Goal: Information Seeking & Learning: Learn about a topic

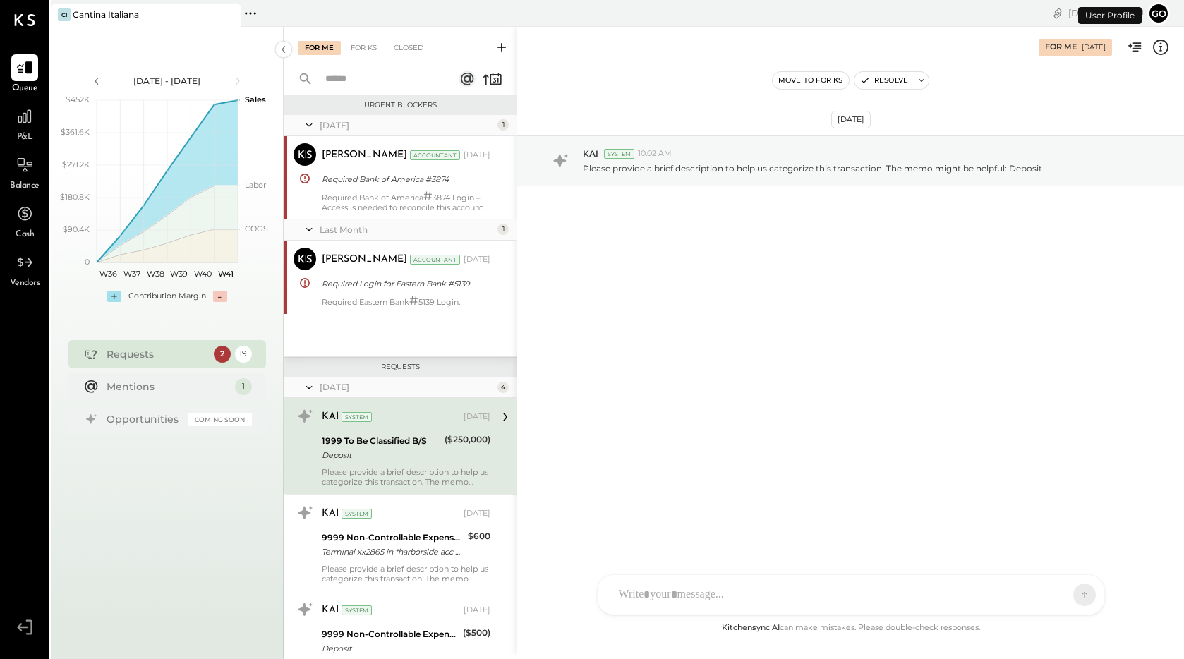
scroll to position [71, 0]
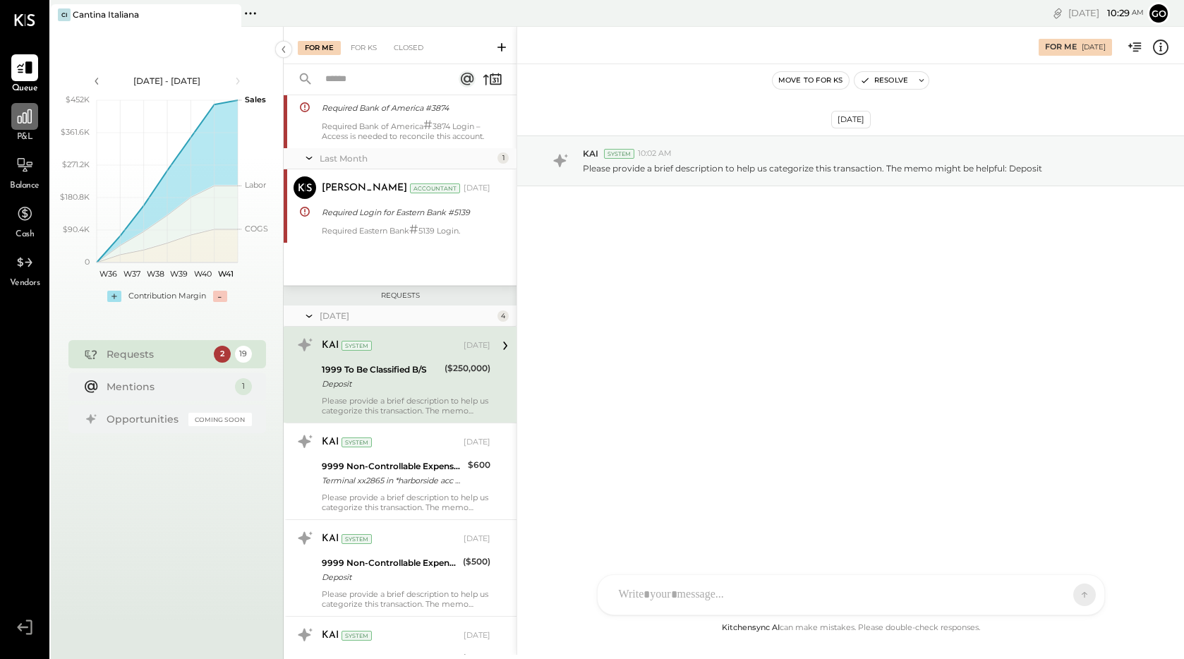
click at [25, 127] on div at bounding box center [24, 116] width 27 height 27
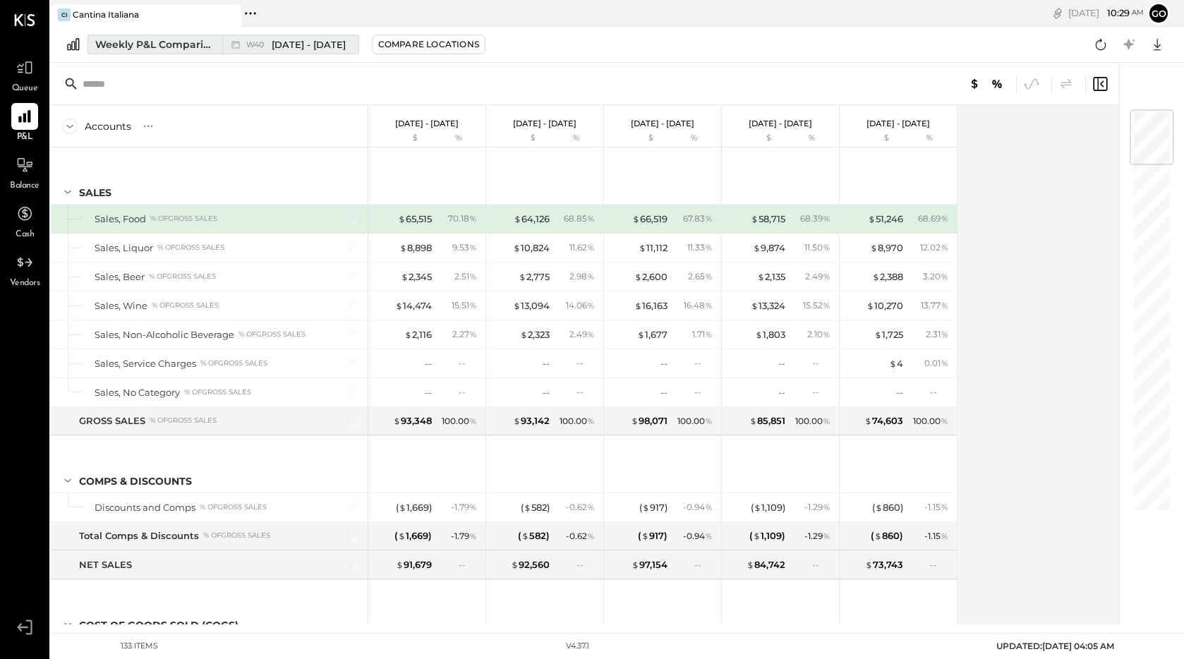
click at [346, 49] on span "[DATE] - [DATE]" at bounding box center [309, 44] width 74 height 13
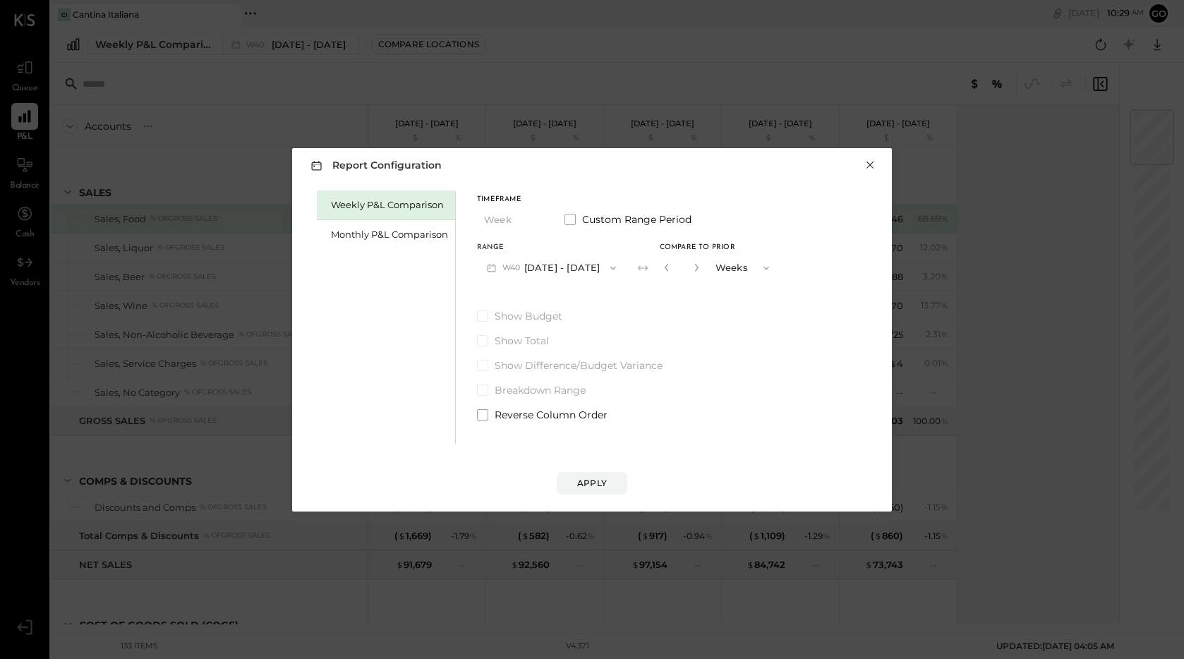
click at [871, 169] on button "×" at bounding box center [869, 165] width 13 height 14
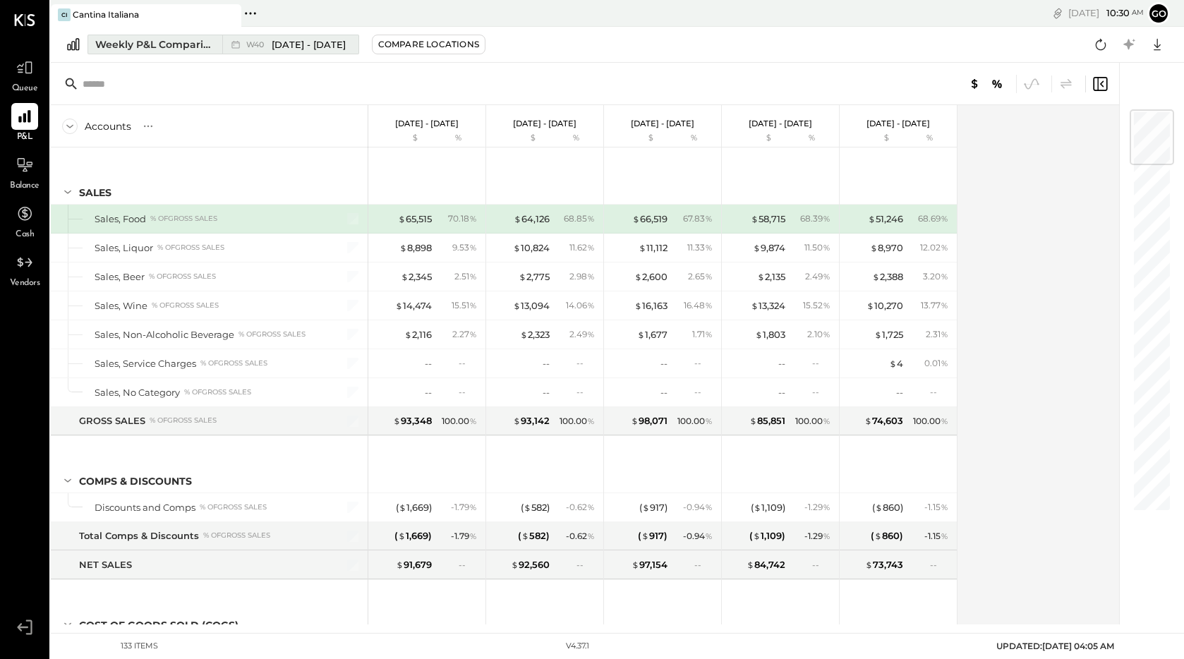
click at [287, 38] on span "[DATE] - [DATE]" at bounding box center [309, 44] width 74 height 13
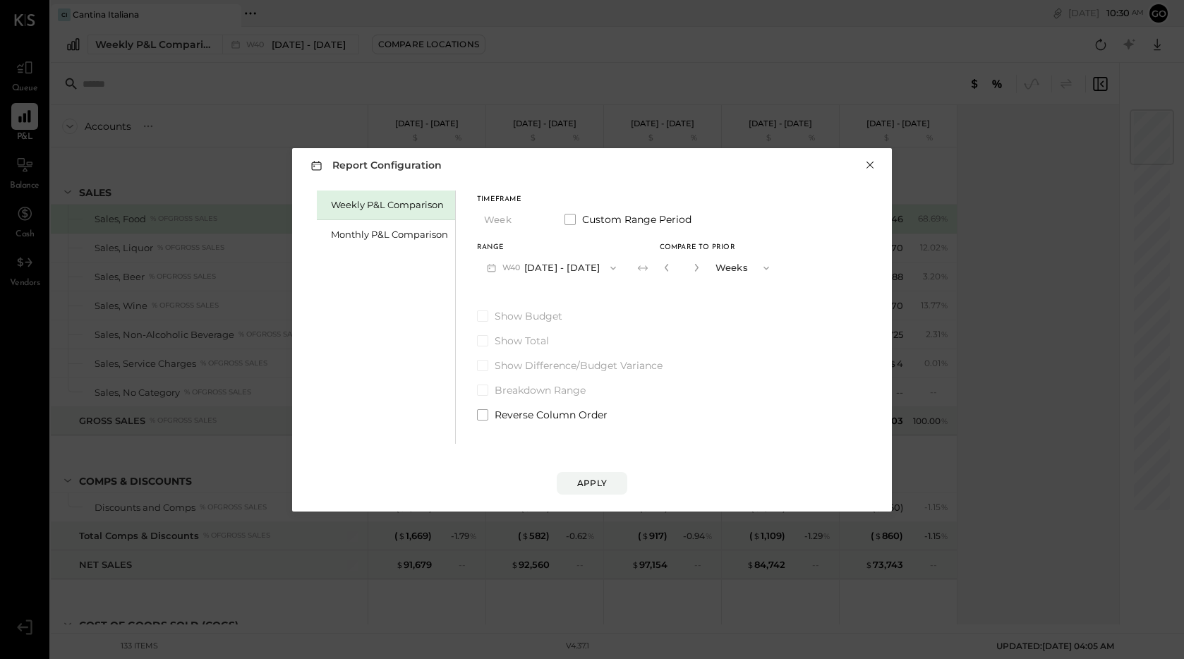
click at [871, 168] on button "×" at bounding box center [869, 165] width 13 height 14
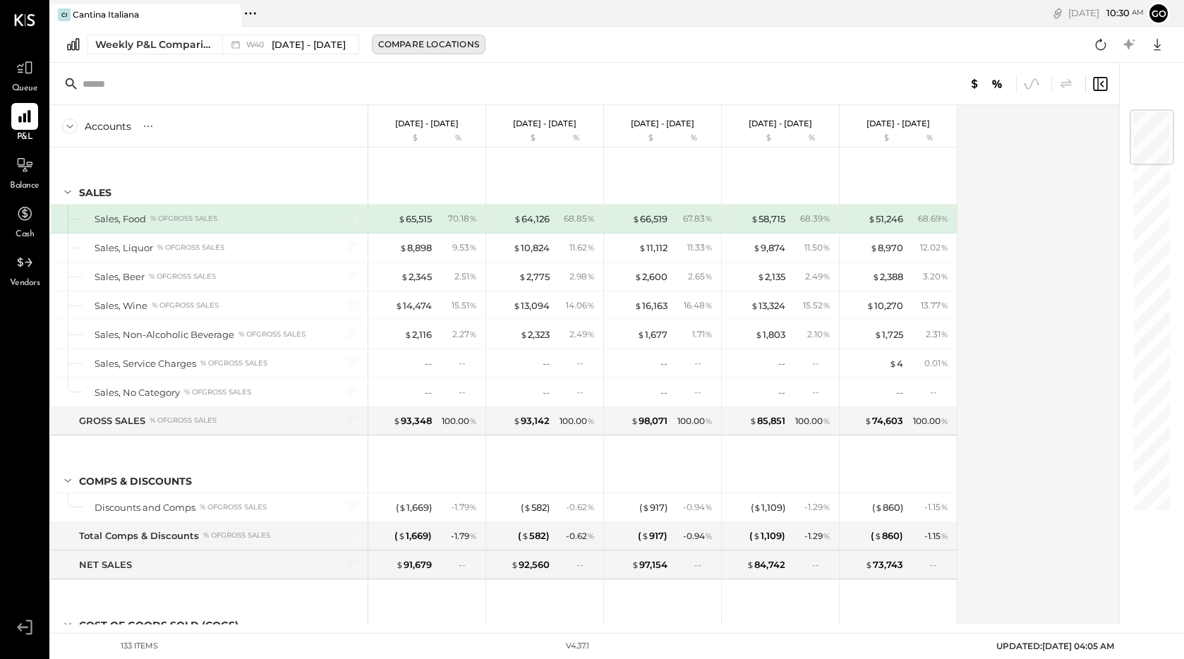
click at [425, 41] on div "Compare Locations" at bounding box center [428, 44] width 101 height 12
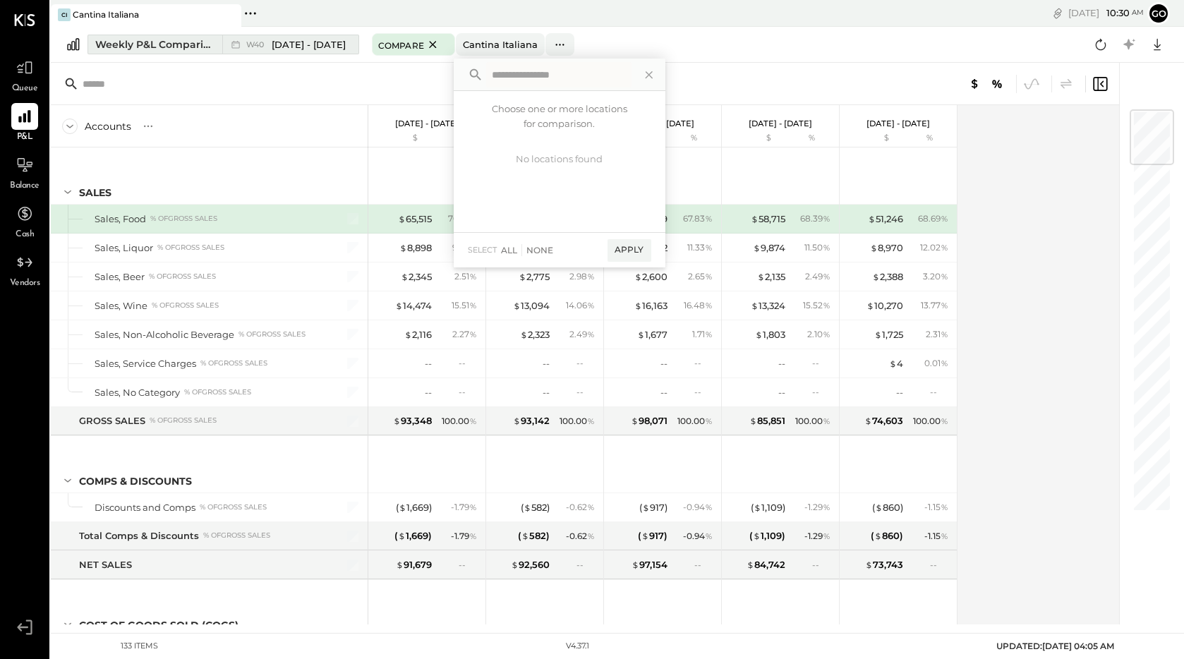
click at [346, 41] on span "[DATE] - [DATE]" at bounding box center [309, 44] width 74 height 13
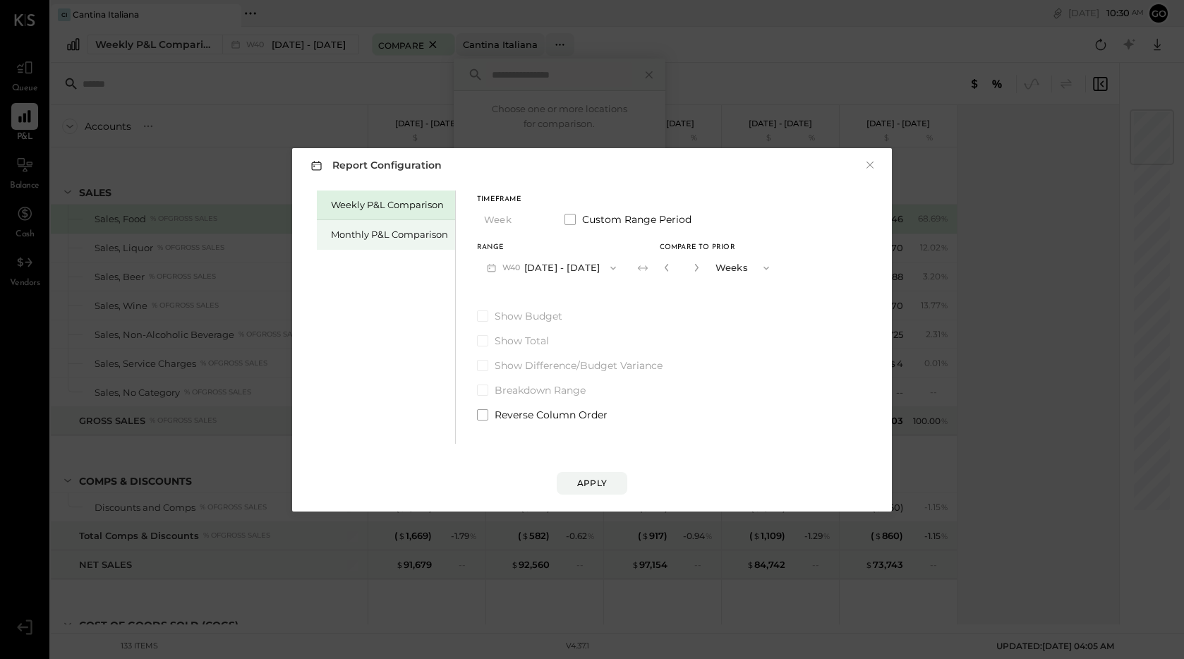
click at [411, 232] on div "Monthly P&L Comparison" at bounding box center [389, 234] width 117 height 13
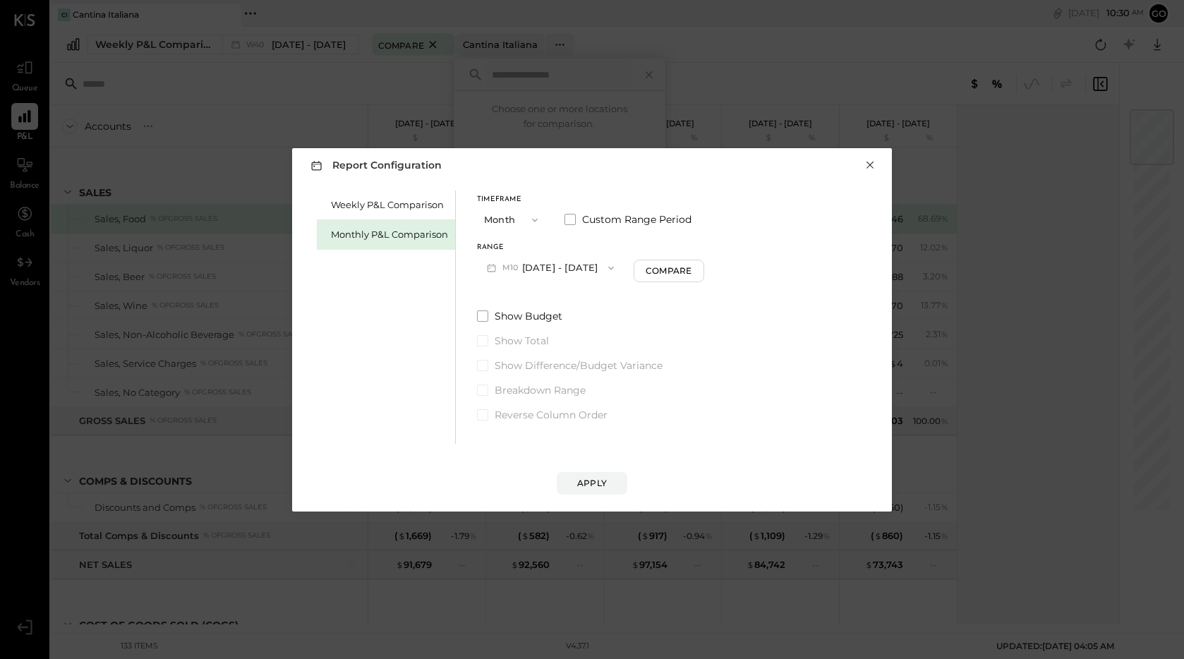
click at [874, 162] on button "×" at bounding box center [869, 165] width 13 height 14
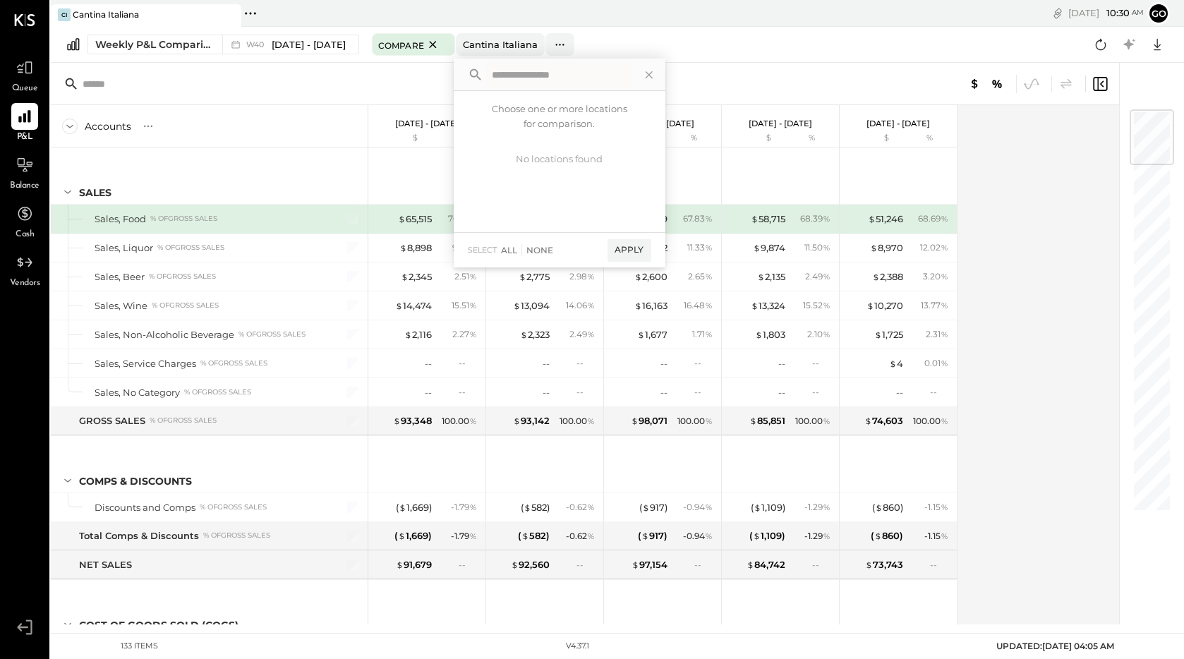
click at [297, 115] on div "Accounts S % GL" at bounding box center [209, 126] width 317 height 42
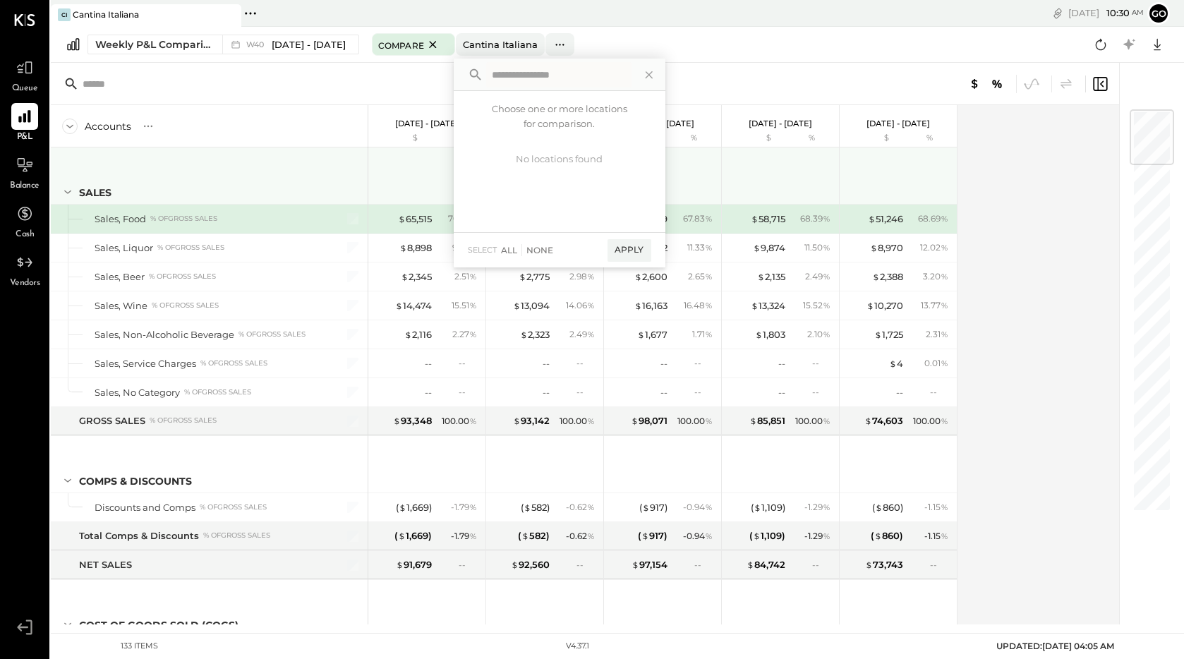
click at [340, 184] on div "SALES" at bounding box center [209, 175] width 317 height 56
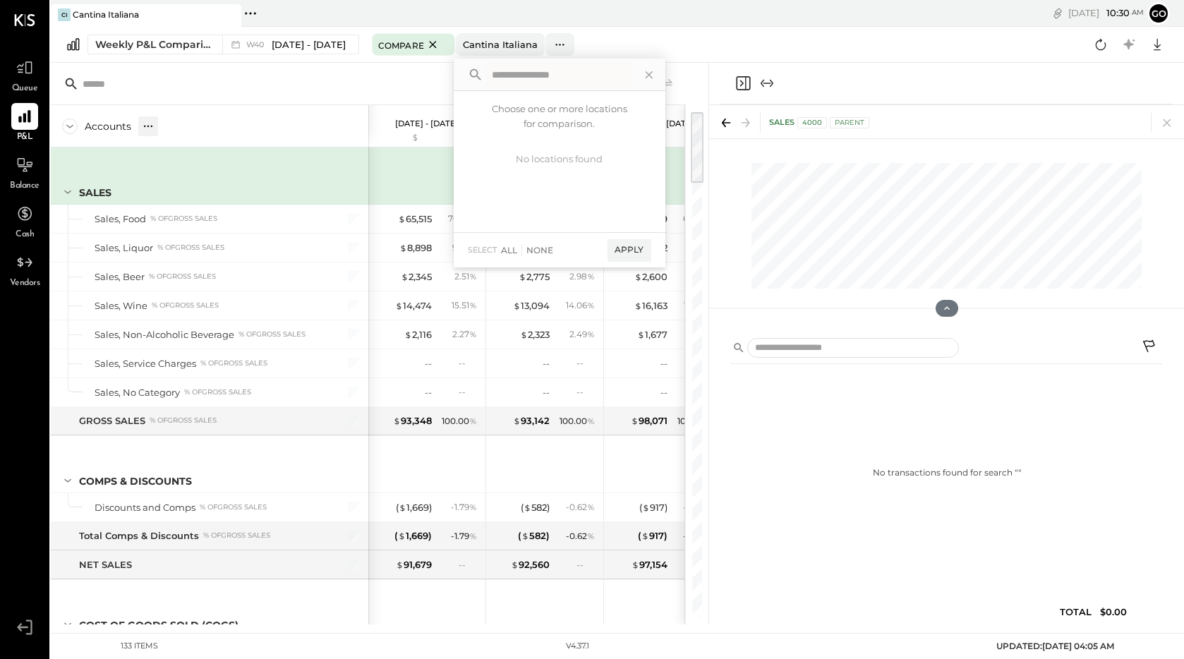
click at [139, 120] on div at bounding box center [148, 126] width 20 height 20
click at [240, 59] on div "Weekly P&L Comparison W40 Sep 29 - Oct 5, 2025 Compare Cantina Italiana Choose …" at bounding box center [617, 45] width 1133 height 36
click at [658, 72] on icon at bounding box center [649, 75] width 18 height 18
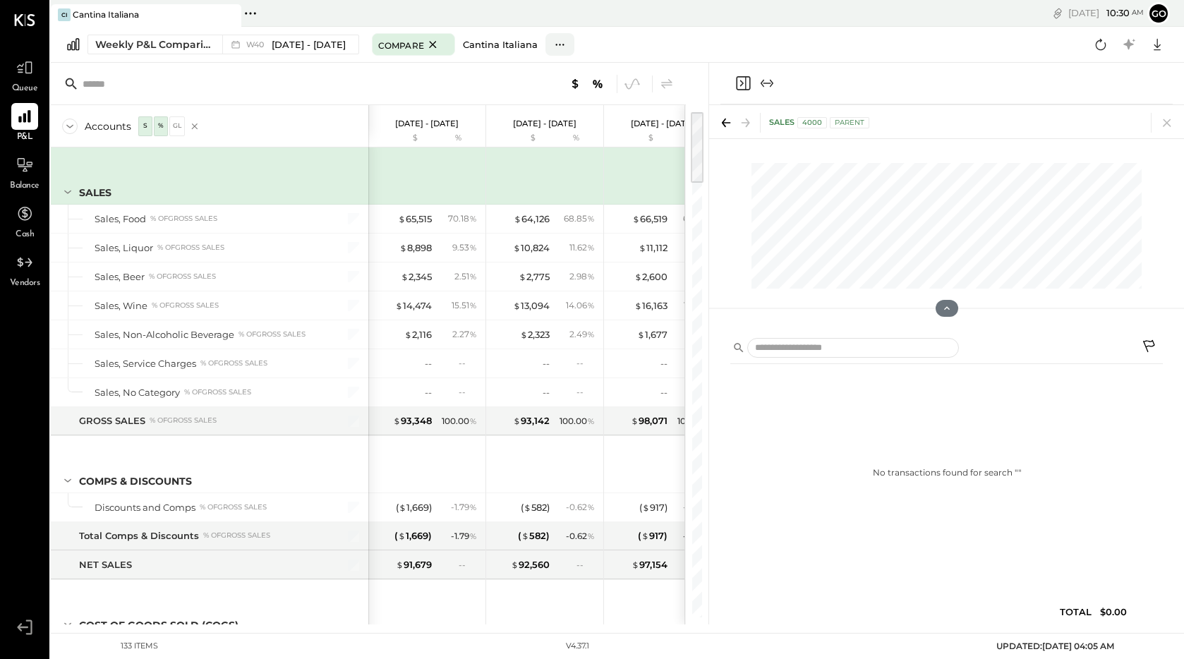
click at [528, 54] on button "Cantina Italiana" at bounding box center [500, 44] width 89 height 23
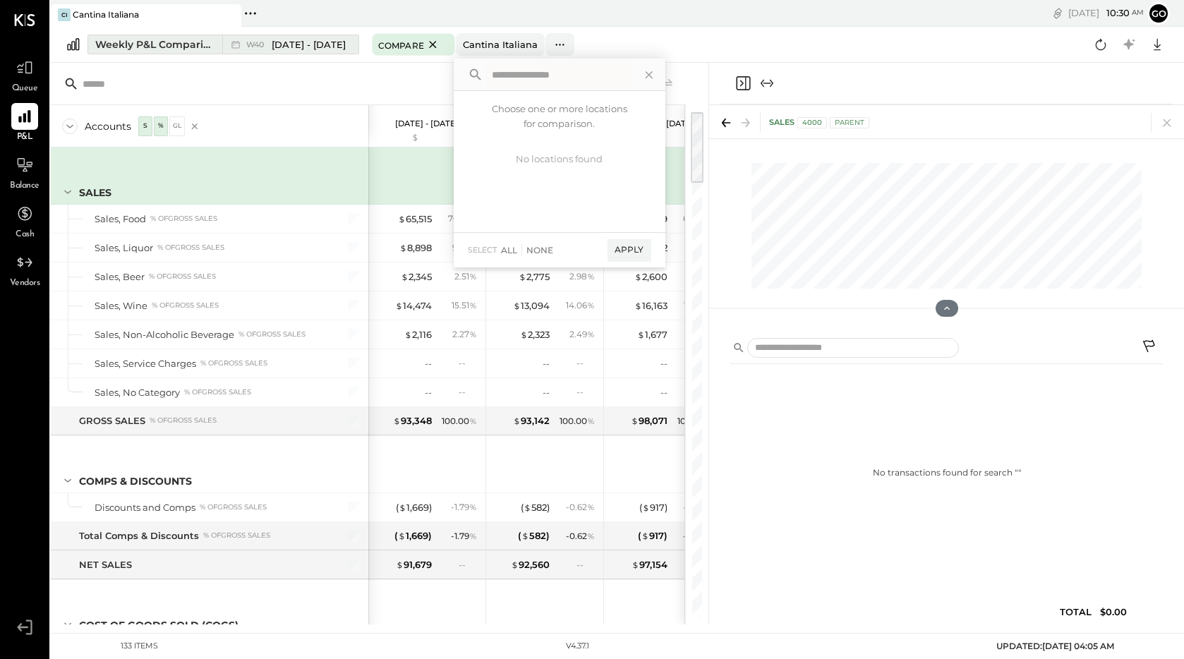
click at [341, 43] on span "[DATE] - [DATE]" at bounding box center [309, 44] width 74 height 13
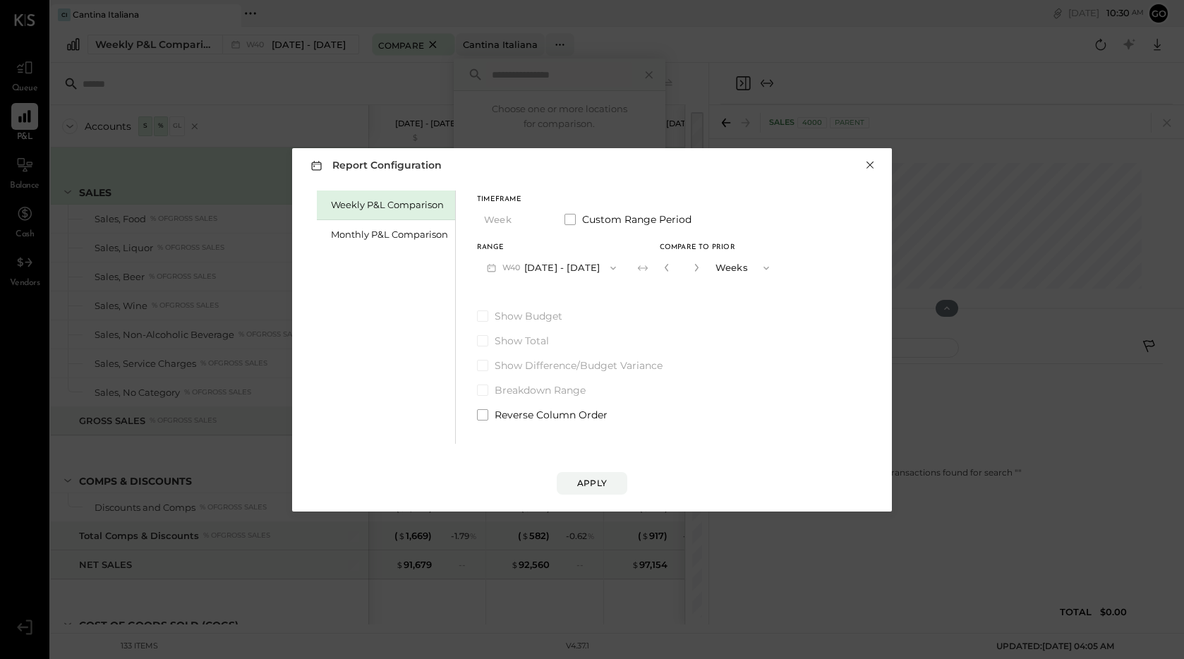
click at [870, 158] on button "×" at bounding box center [869, 165] width 13 height 14
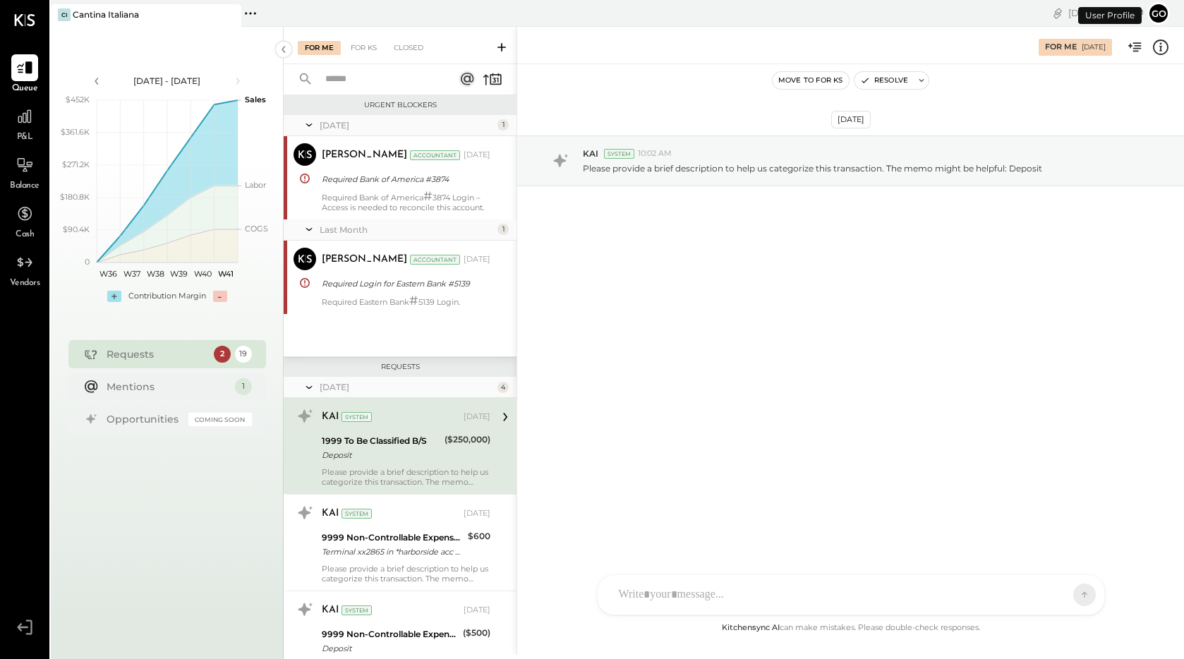
scroll to position [71, 0]
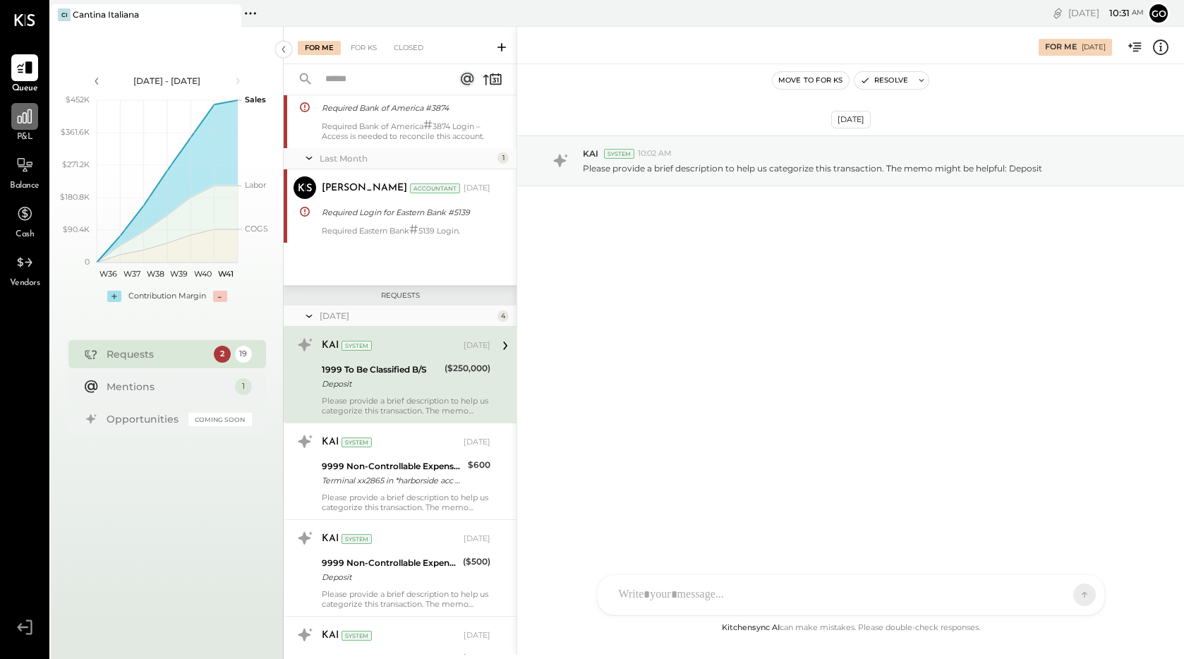
click at [25, 111] on icon at bounding box center [25, 116] width 18 height 18
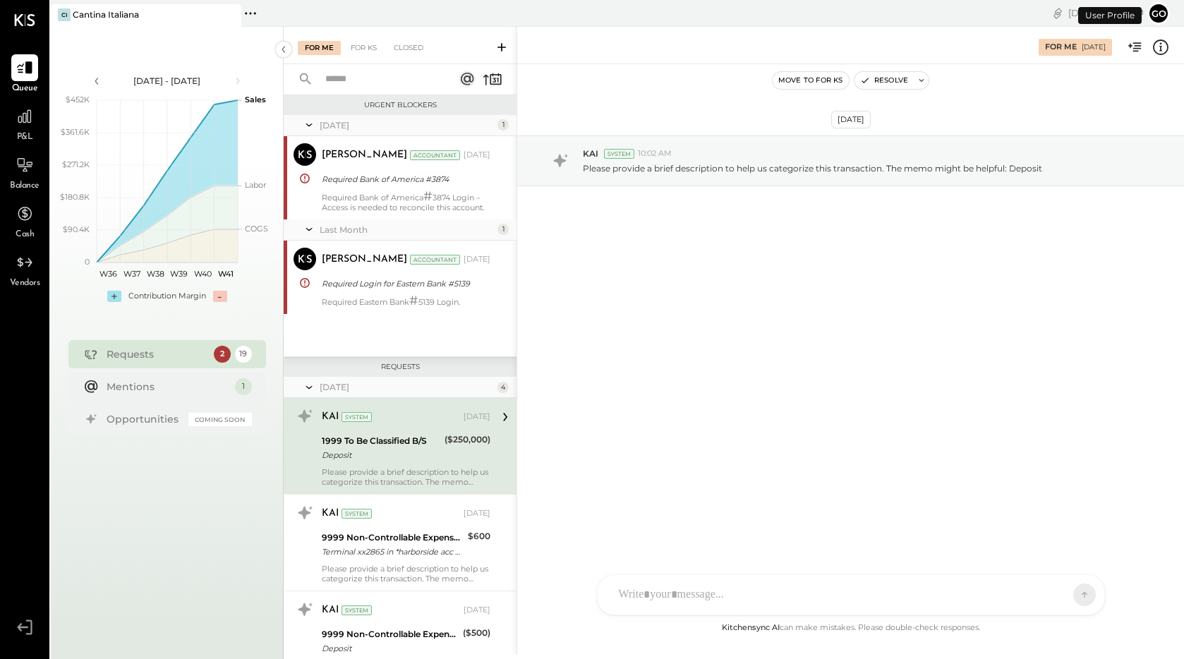
scroll to position [71, 0]
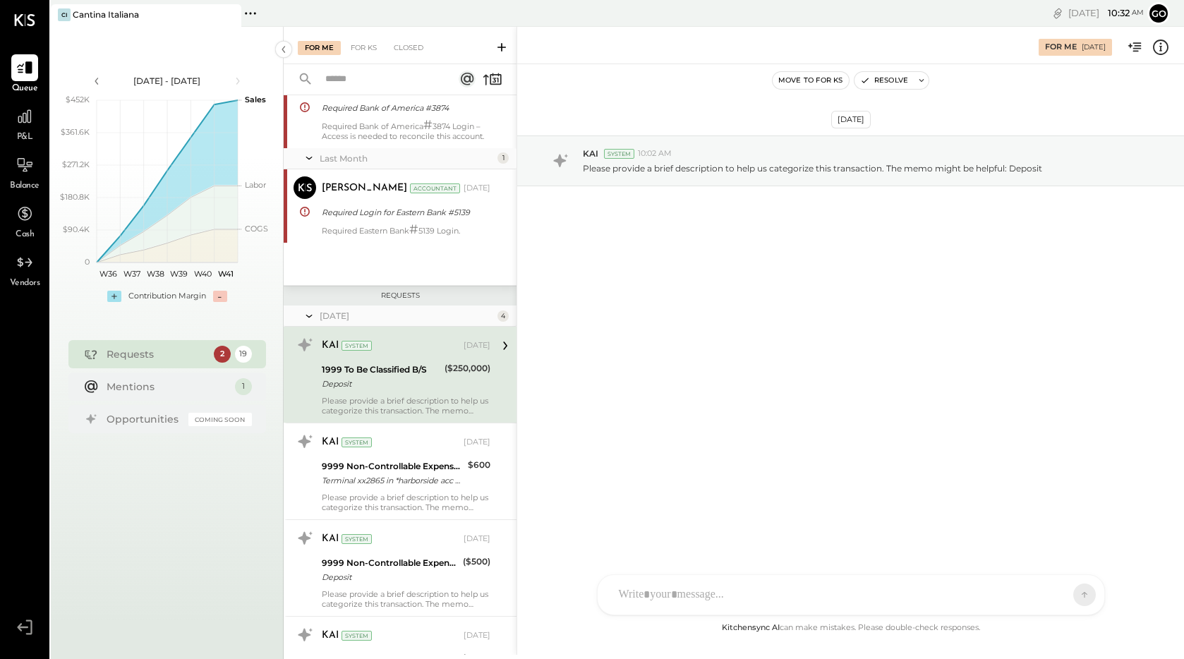
click at [17, 133] on span "P&L" at bounding box center [25, 137] width 16 height 13
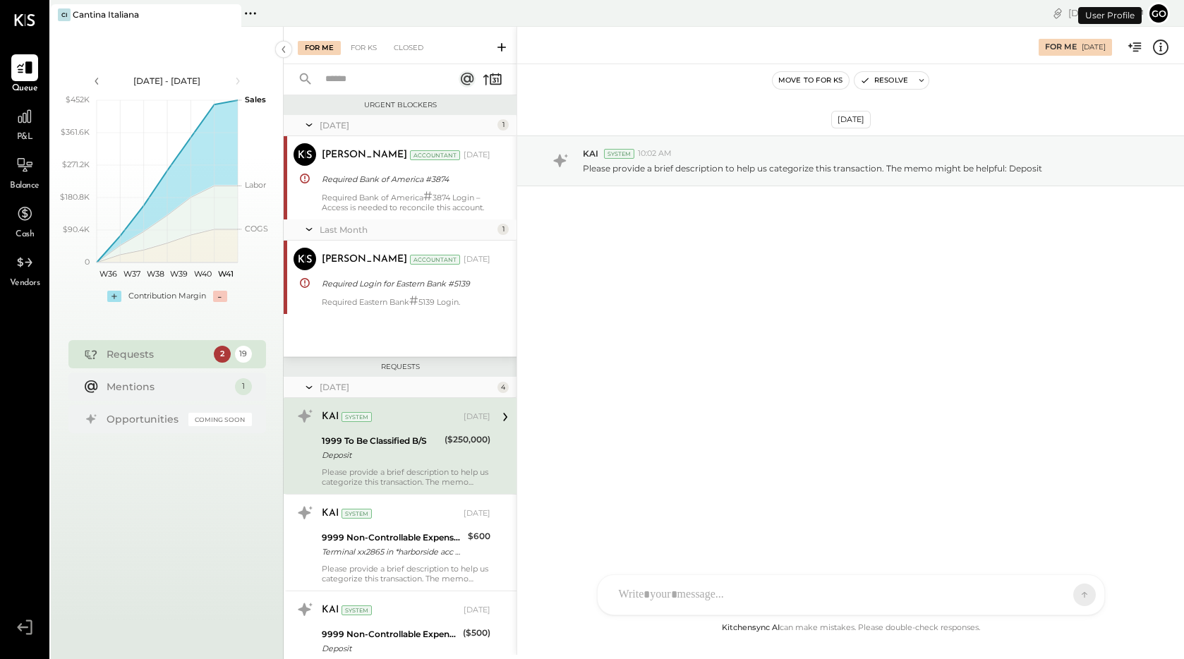
scroll to position [71, 0]
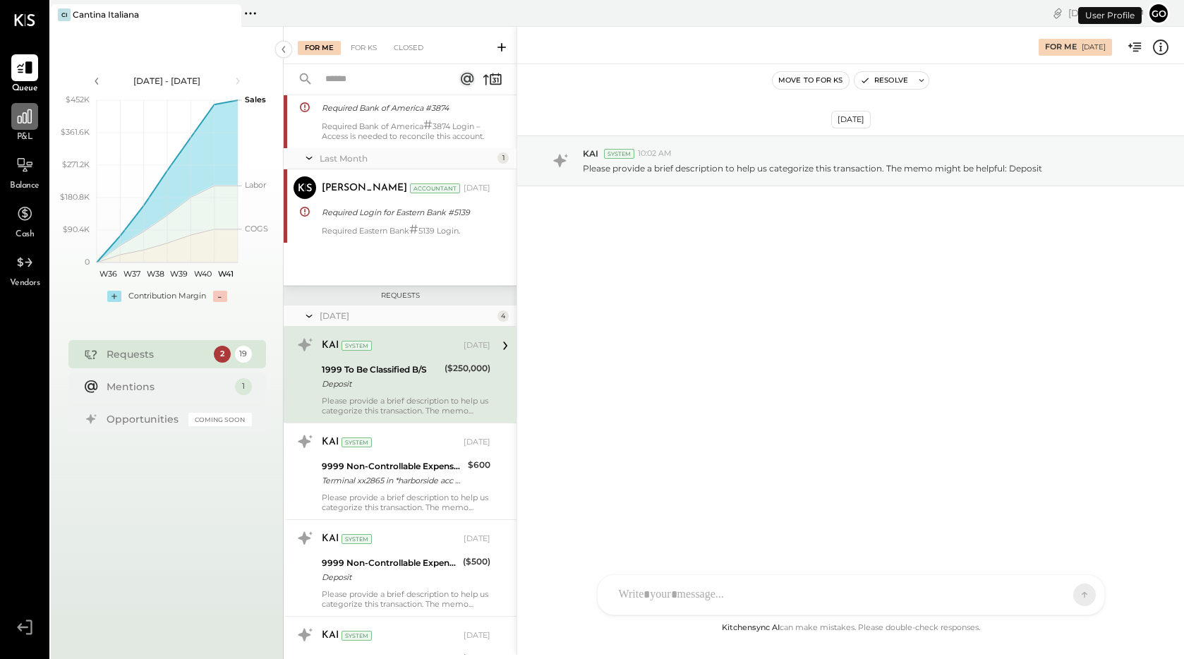
click at [26, 123] on icon at bounding box center [25, 116] width 18 height 18
